Goal: Check status: Check status

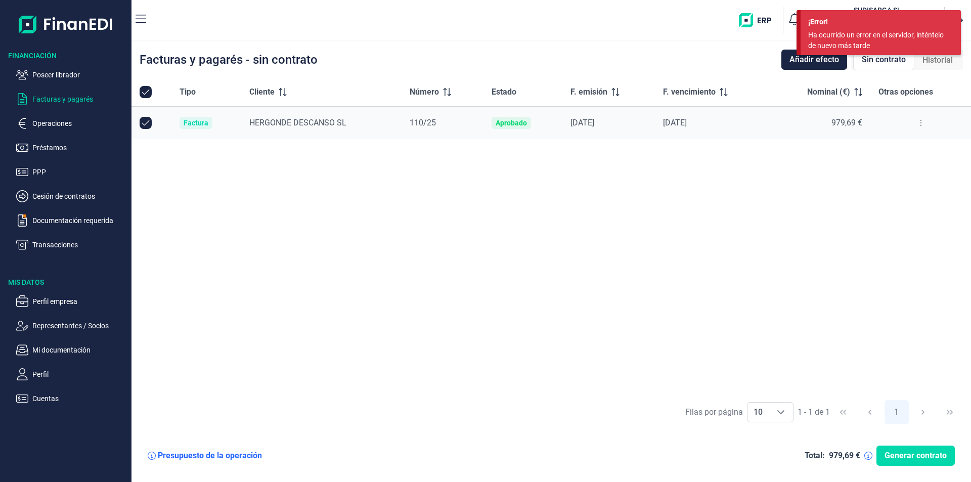
click at [689, 200] on div "Tipo Cliente Número Estado F. emisión F. vencimiento Nominal (€) Otras opciones…" at bounding box center [550, 236] width 839 height 316
click at [604, 199] on div "Tipo Cliente Número Estado F. emisión F. vencimiento Nominal (€) Otras opciones…" at bounding box center [550, 236] width 839 height 316
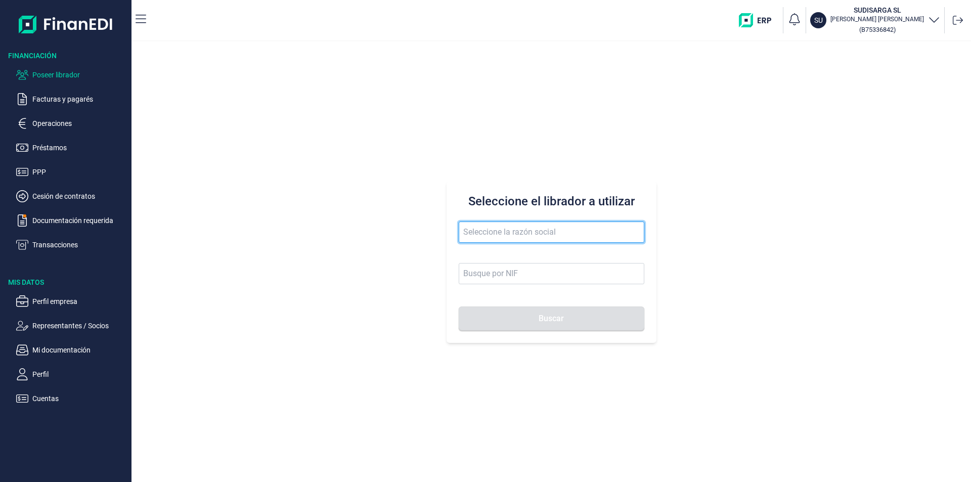
click at [472, 234] on input "text" at bounding box center [551, 231] width 186 height 21
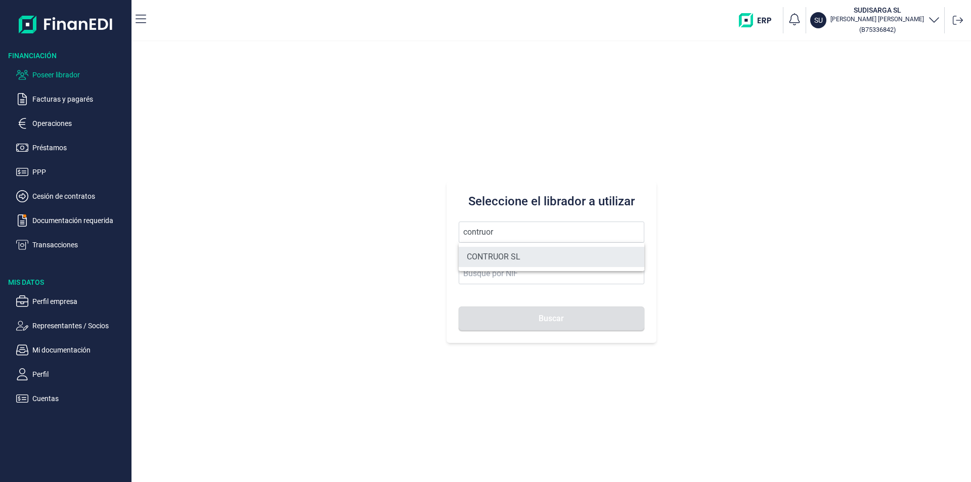
click at [505, 254] on li "CONTRUOR SL" at bounding box center [551, 257] width 186 height 20
type input "CONTRUOR SL"
type input "B02897700"
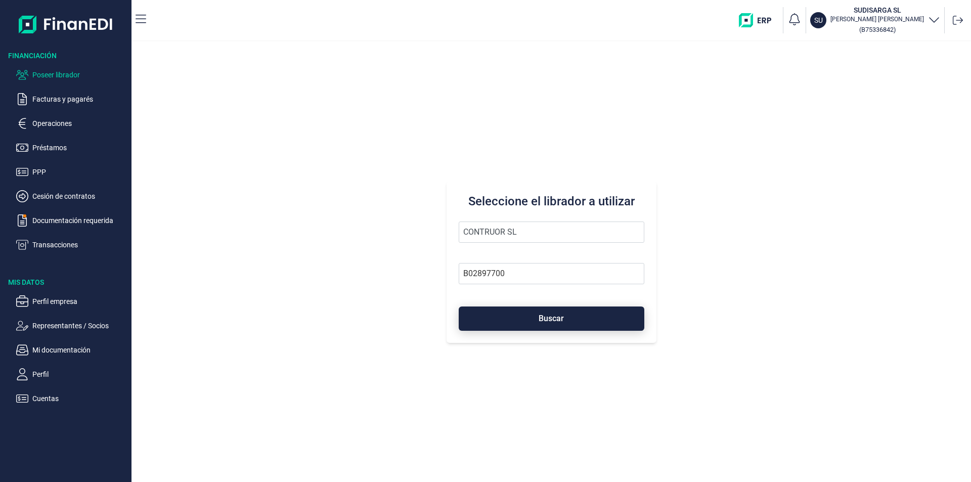
click at [529, 317] on button "Buscar" at bounding box center [551, 318] width 186 height 24
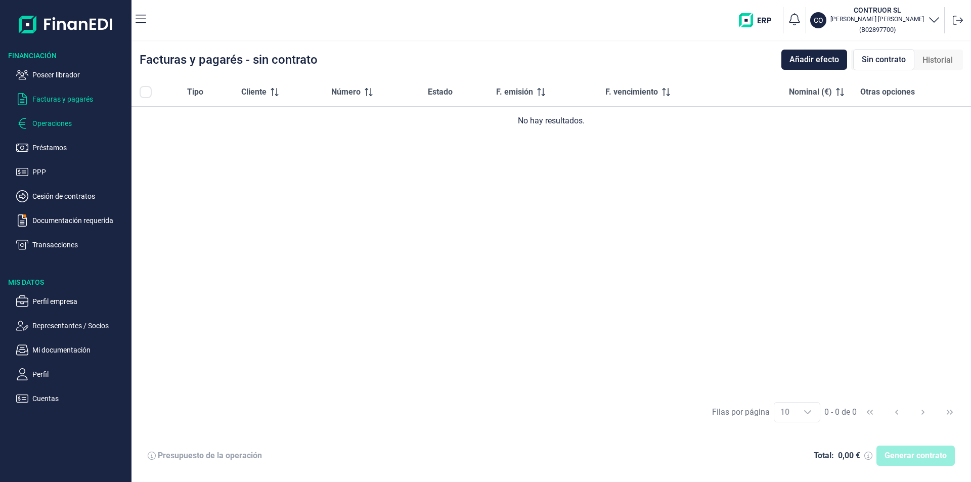
click at [57, 125] on p "Operaciones" at bounding box center [79, 123] width 95 height 12
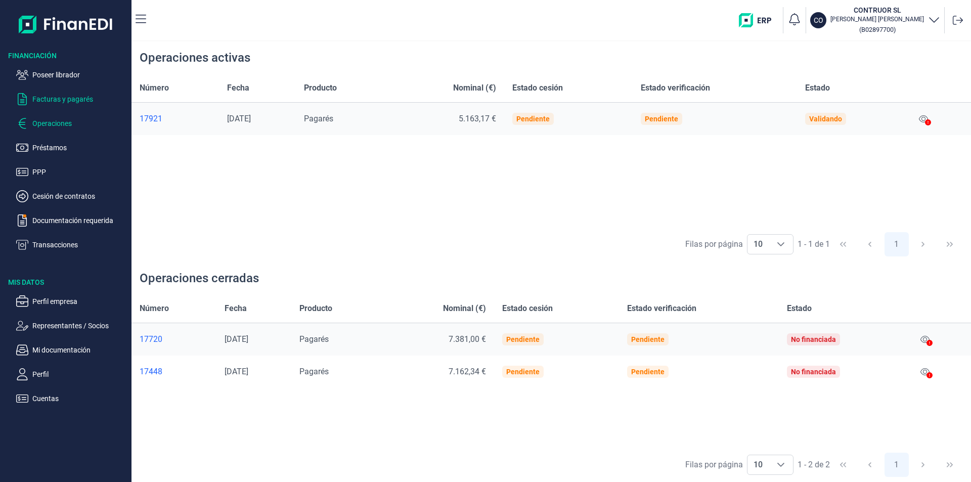
click at [79, 99] on p "Facturas y pagarés" at bounding box center [79, 99] width 95 height 12
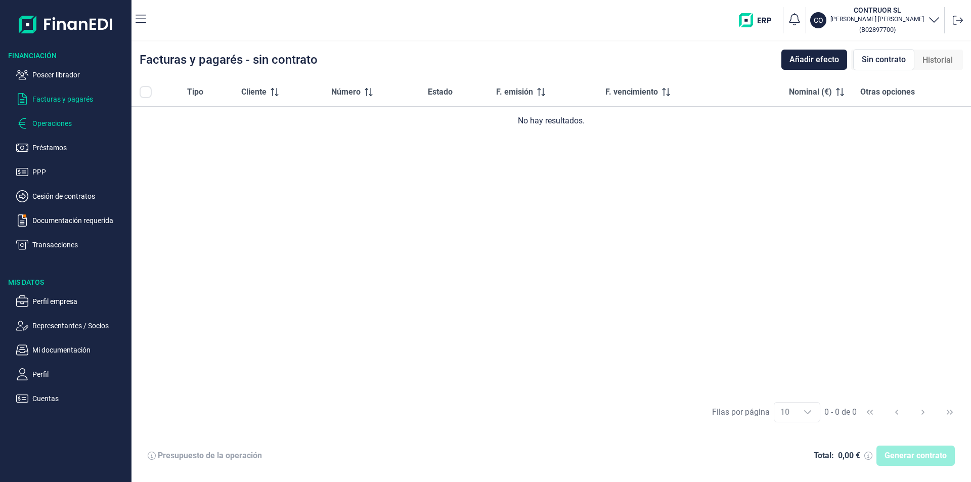
click at [57, 124] on p "Operaciones" at bounding box center [79, 123] width 95 height 12
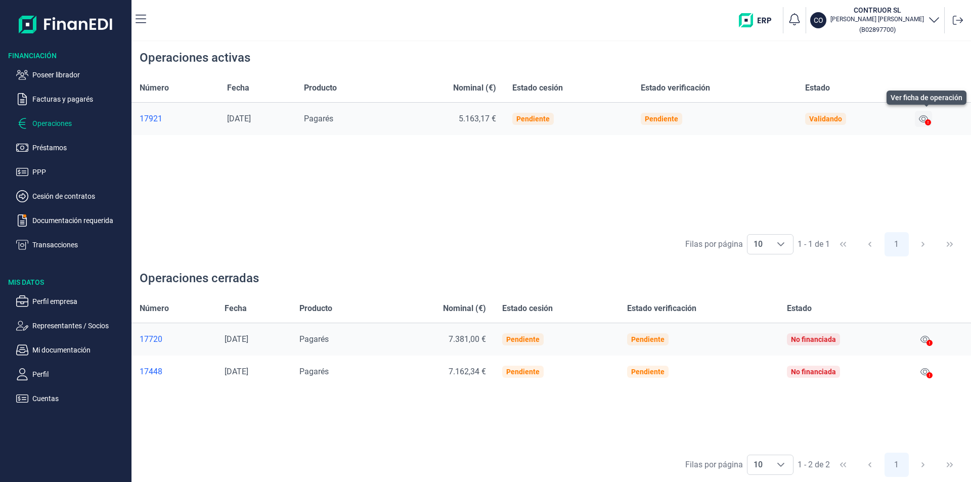
click at [924, 119] on icon at bounding box center [922, 118] width 9 height 7
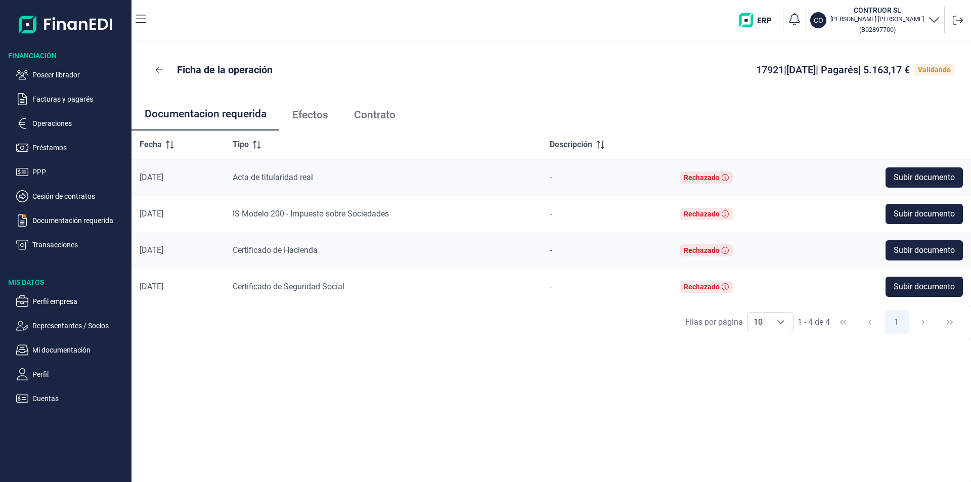
click at [319, 117] on span "Efectos" at bounding box center [310, 115] width 36 height 11
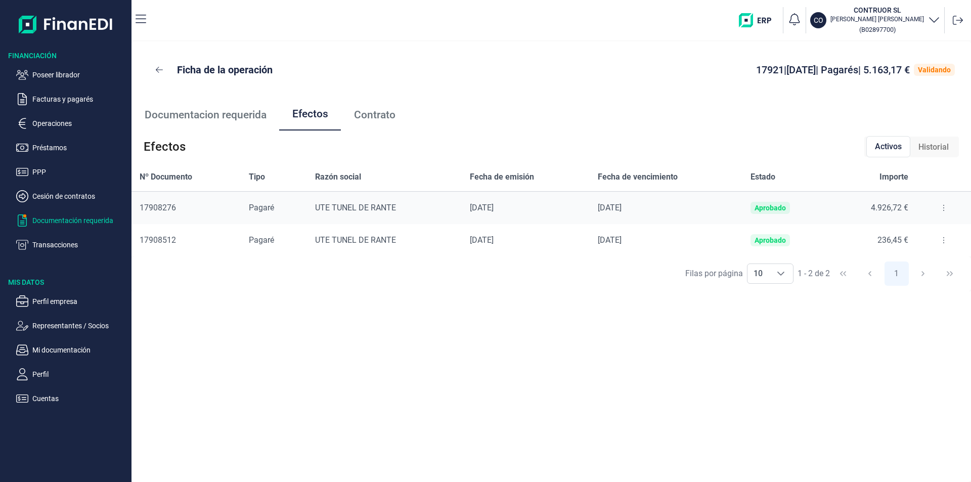
click at [59, 221] on p "Documentación requerida" at bounding box center [79, 220] width 95 height 12
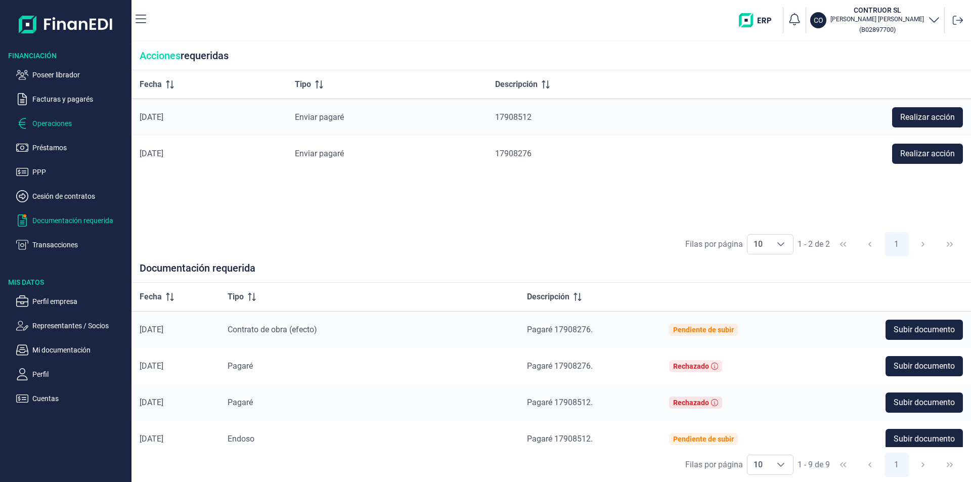
click at [52, 122] on p "Operaciones" at bounding box center [79, 123] width 95 height 12
